Goal: Check status: Check status

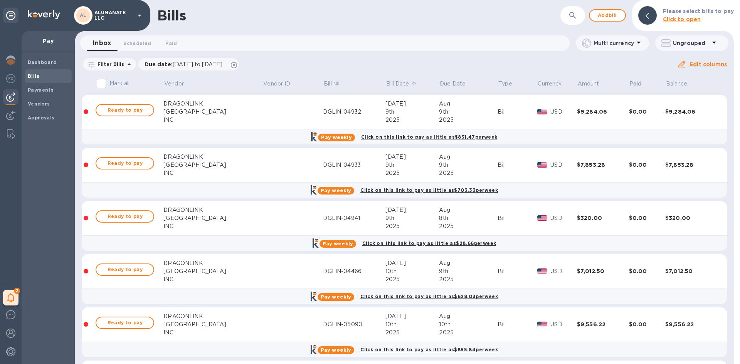
click at [386, 86] on p "Bill Date" at bounding box center [397, 84] width 23 height 8
click at [386, 85] on p "Bill Date" at bounding box center [397, 84] width 23 height 8
click at [263, 217] on td at bounding box center [293, 218] width 61 height 35
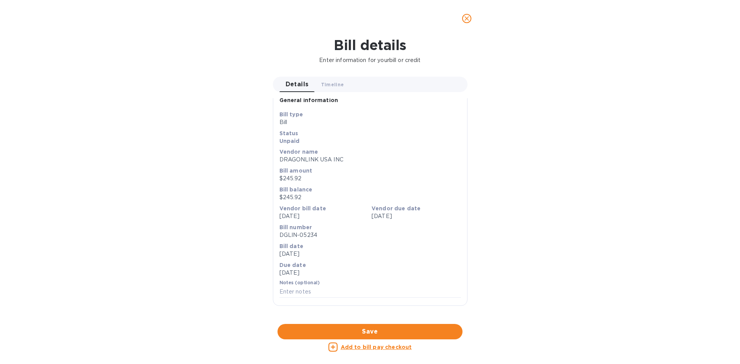
scroll to position [244, 0]
click at [410, 318] on div at bounding box center [370, 324] width 195 height 12
click at [464, 20] on icon "close" at bounding box center [467, 19] width 8 height 8
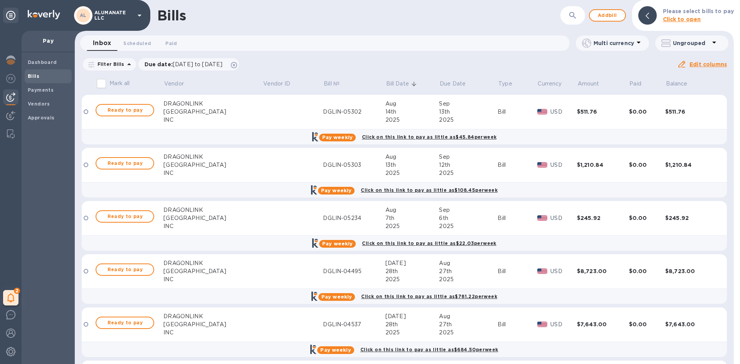
scroll to position [0, 0]
click at [267, 167] on td at bounding box center [293, 165] width 61 height 35
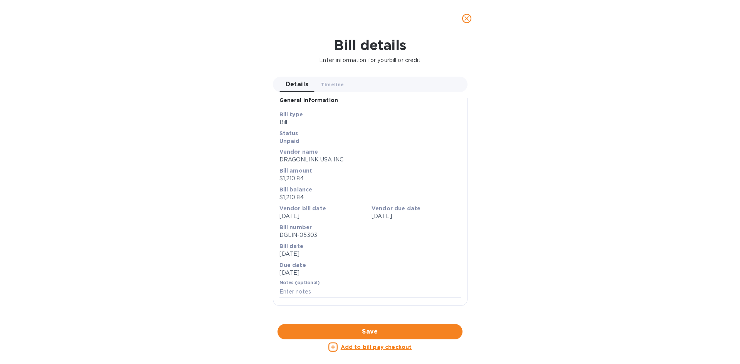
scroll to position [244, 0]
click at [411, 318] on div at bounding box center [370, 324] width 195 height 12
click at [466, 19] on icon "close" at bounding box center [467, 19] width 8 height 8
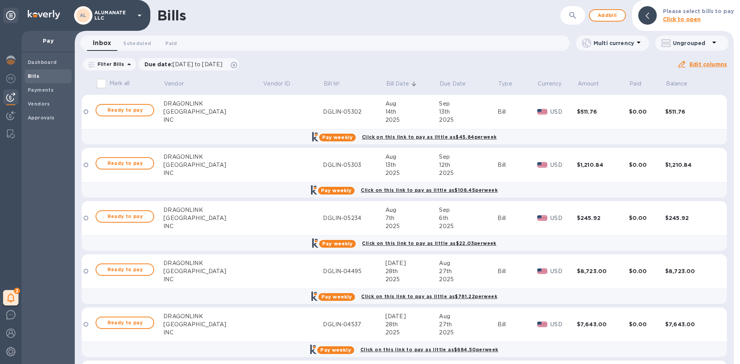
scroll to position [0, 0]
click at [263, 111] on td at bounding box center [293, 112] width 61 height 35
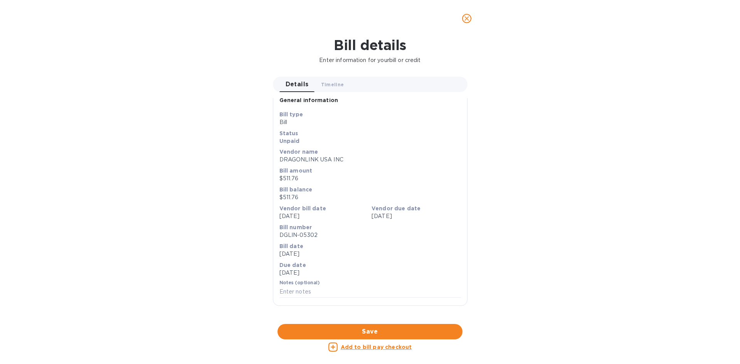
scroll to position [244, 0]
click at [362, 318] on div at bounding box center [370, 324] width 195 height 12
click at [468, 19] on icon "close" at bounding box center [467, 18] width 5 height 5
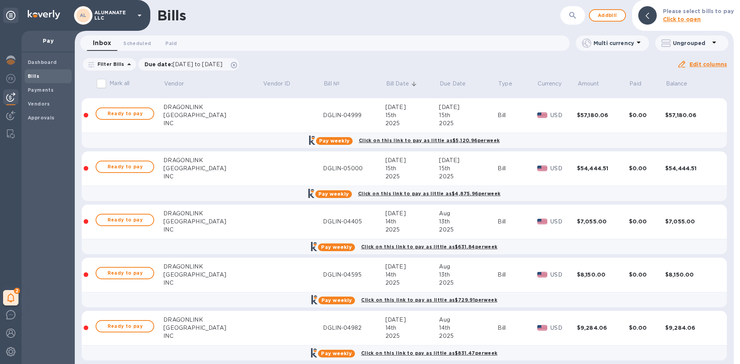
scroll to position [1273, 0]
